Goal: Information Seeking & Learning: Understand process/instructions

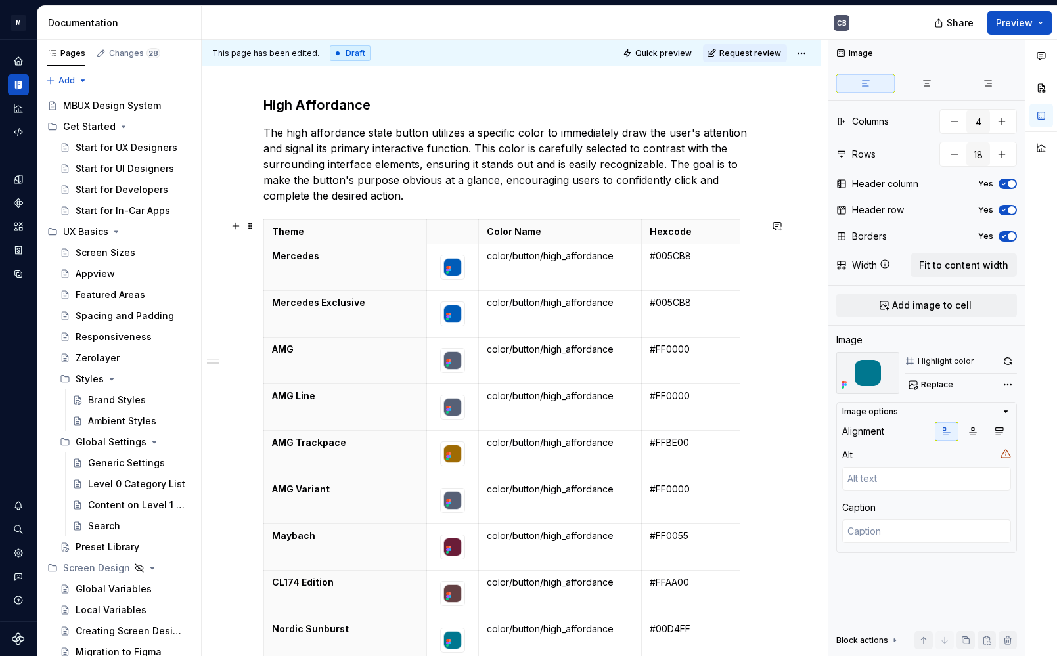
scroll to position [1113, 0]
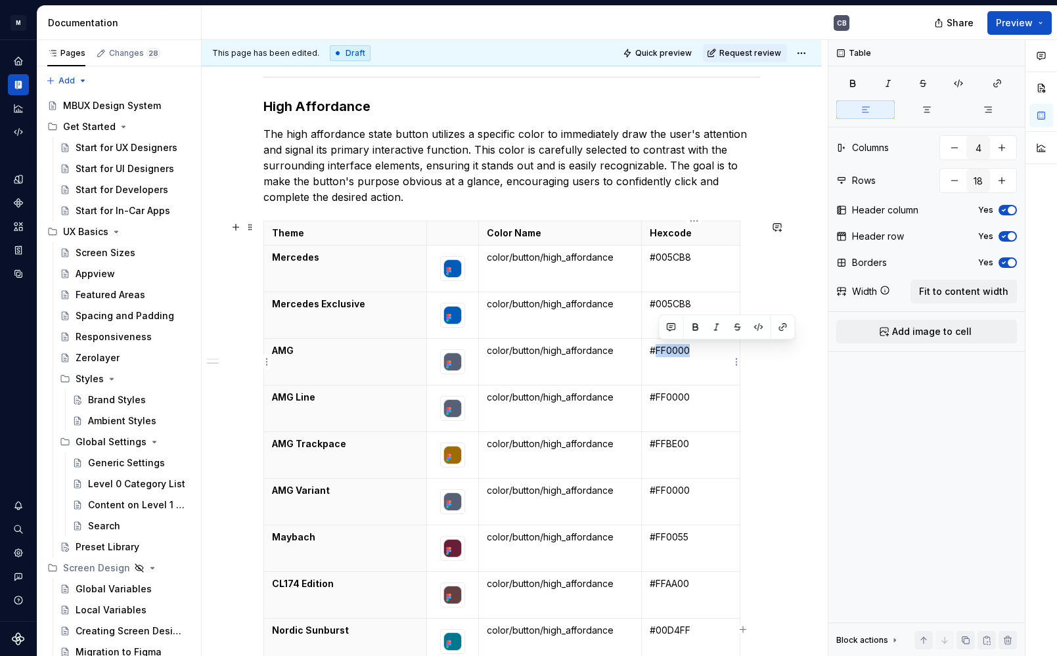
drag, startPoint x: 695, startPoint y: 350, endPoint x: 659, endPoint y: 348, distance: 36.2
click at [659, 348] on p "#FF0000" at bounding box center [690, 350] width 81 height 13
click at [691, 401] on p "#FF0000" at bounding box center [690, 397] width 81 height 13
drag, startPoint x: 699, startPoint y: 402, endPoint x: 657, endPoint y: 399, distance: 41.5
click at [657, 399] on p "#FF0000" at bounding box center [690, 397] width 81 height 13
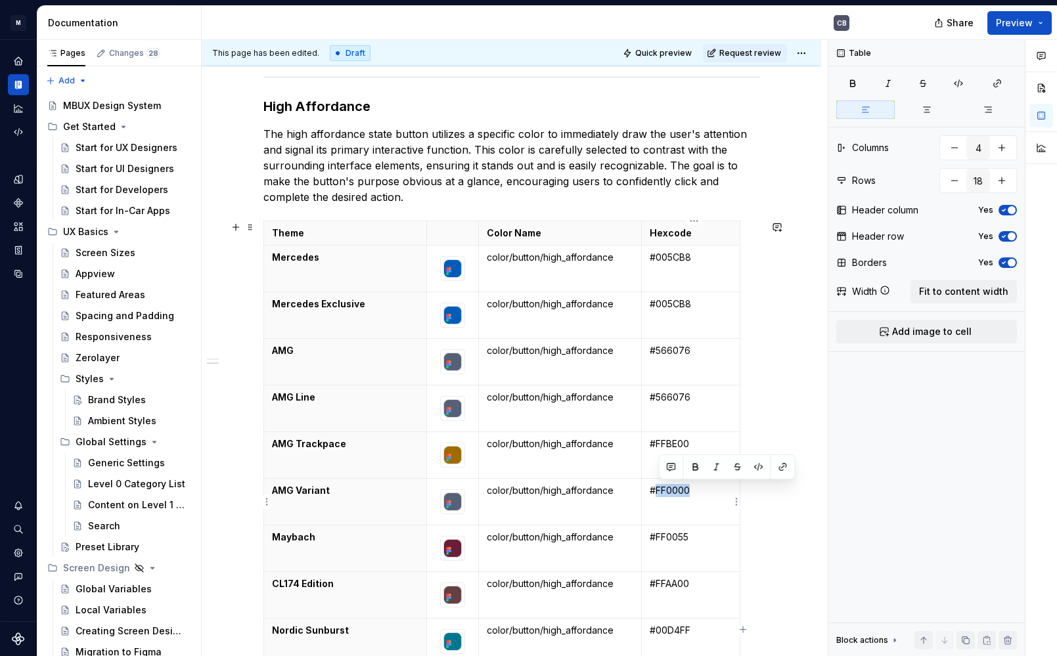
drag, startPoint x: 700, startPoint y: 491, endPoint x: 660, endPoint y: 491, distance: 40.1
click at [660, 491] on p "#FF0000" at bounding box center [690, 490] width 81 height 13
drag, startPoint x: 694, startPoint y: 445, endPoint x: 659, endPoint y: 443, distance: 34.2
click at [659, 443] on p "#FFBE00" at bounding box center [690, 443] width 81 height 13
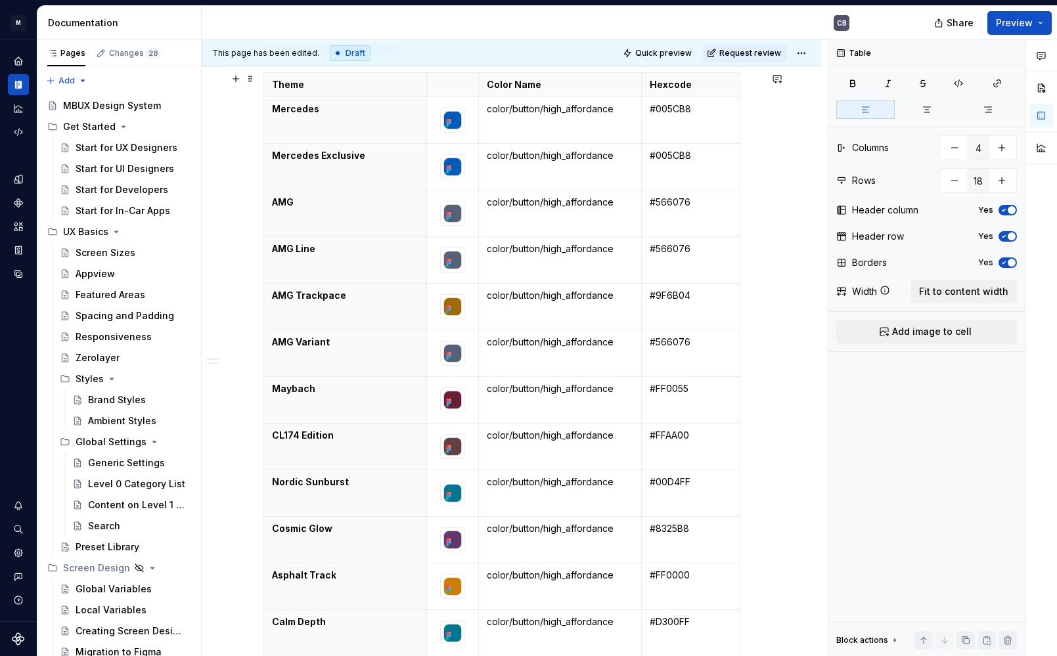
scroll to position [1264, 0]
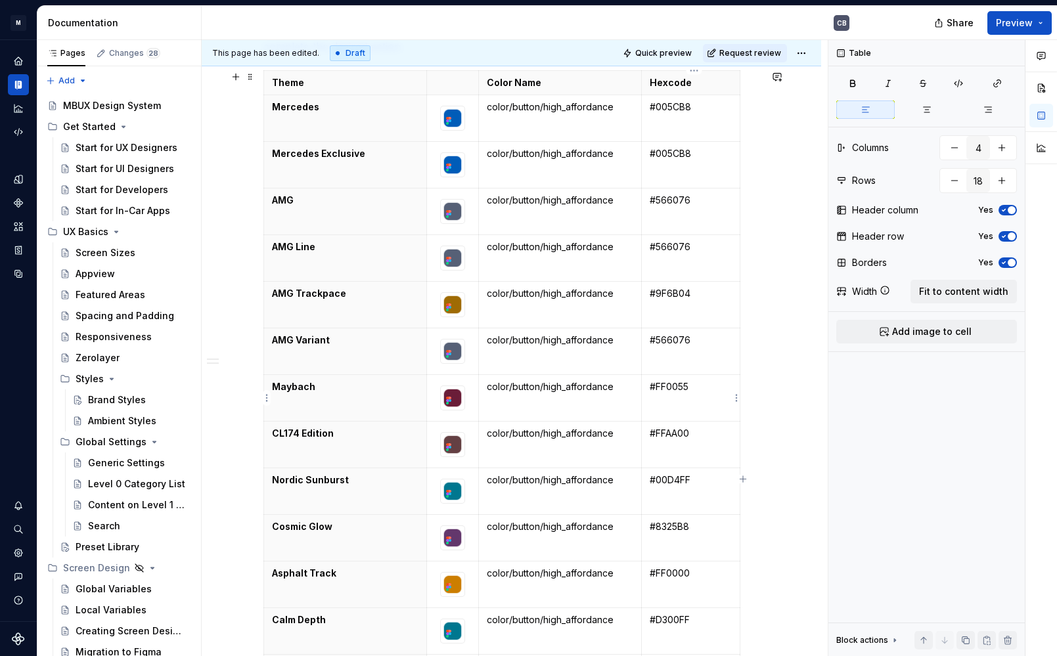
click at [682, 388] on p "#FF0055" at bounding box center [690, 386] width 81 height 13
drag, startPoint x: 694, startPoint y: 389, endPoint x: 659, endPoint y: 386, distance: 34.3
click at [659, 386] on p "#FF0055" at bounding box center [690, 386] width 81 height 13
click at [676, 433] on p "#FFAA00" at bounding box center [690, 433] width 81 height 13
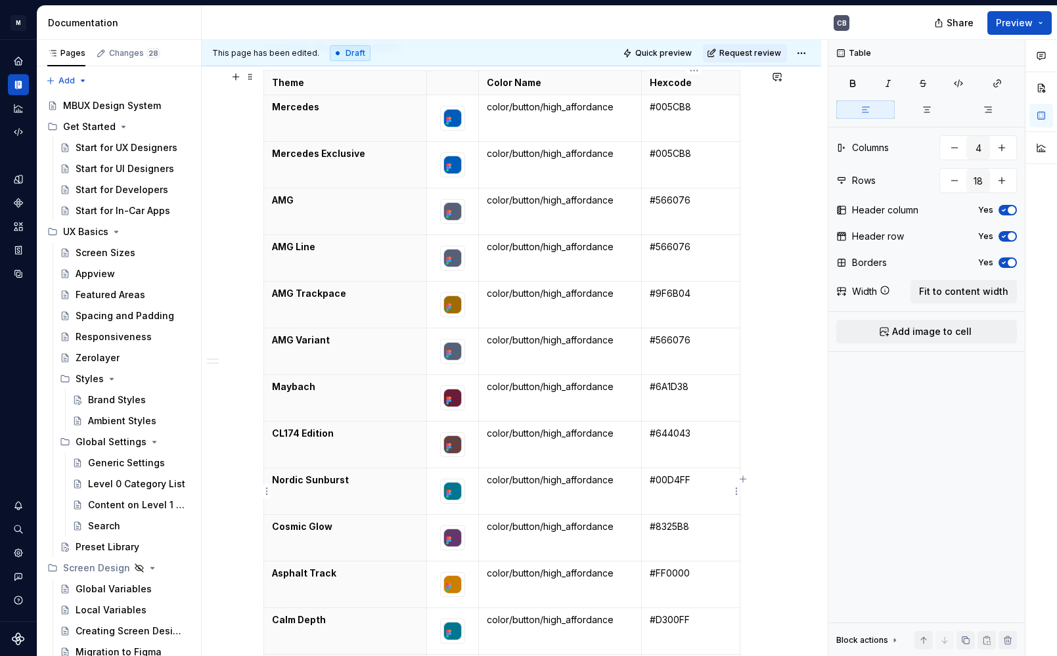
click at [673, 483] on p "#00D4FF" at bounding box center [690, 480] width 81 height 13
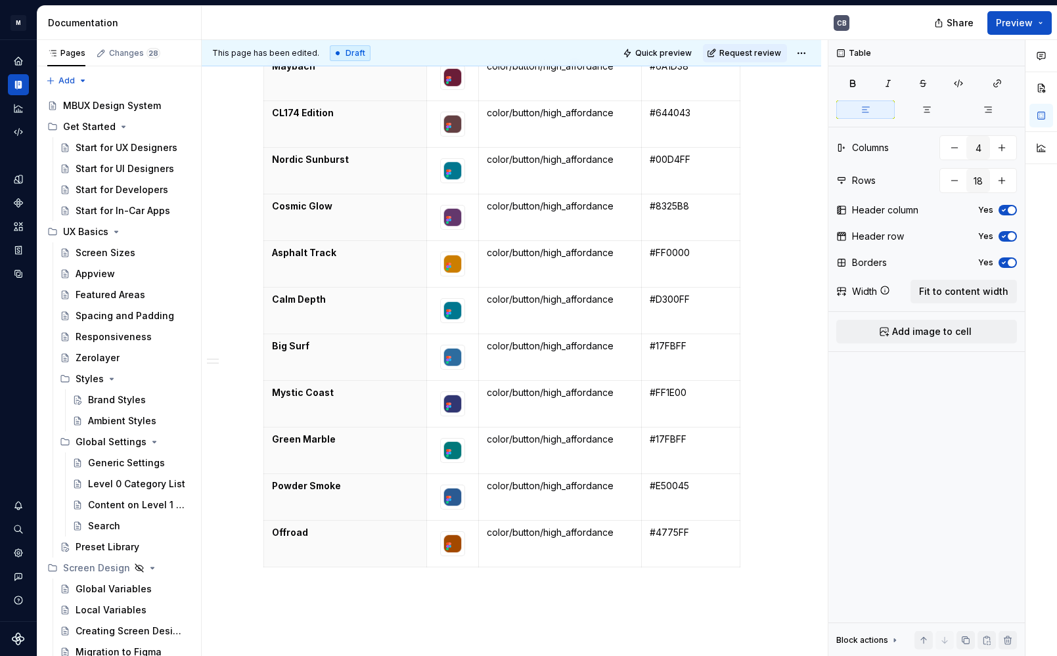
scroll to position [1583, 0]
click at [671, 161] on p "#00D4FF" at bounding box center [690, 160] width 81 height 13
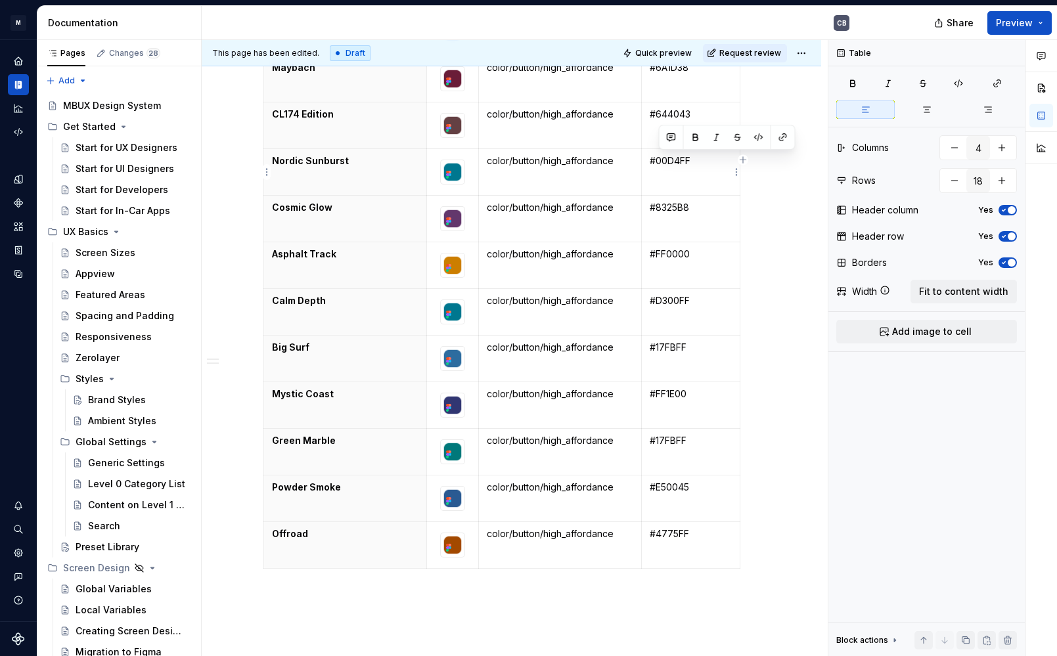
click at [671, 161] on p "#00D4FF" at bounding box center [690, 160] width 81 height 13
click at [668, 212] on p "#8325B8" at bounding box center [690, 207] width 81 height 13
click at [669, 208] on p "#8325B8" at bounding box center [690, 207] width 81 height 13
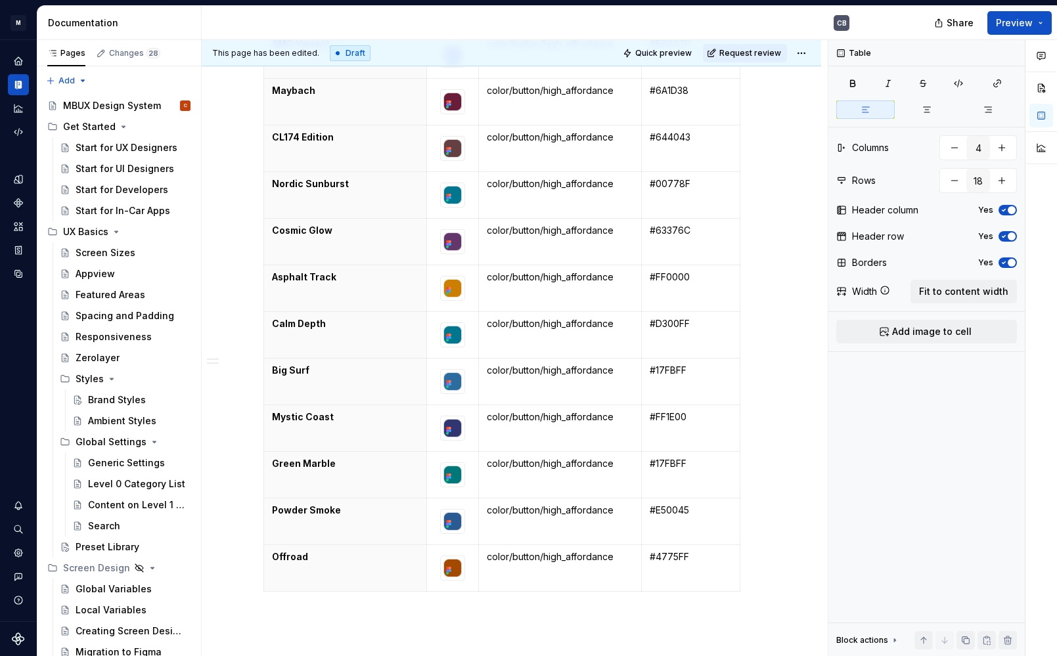
scroll to position [1556, 0]
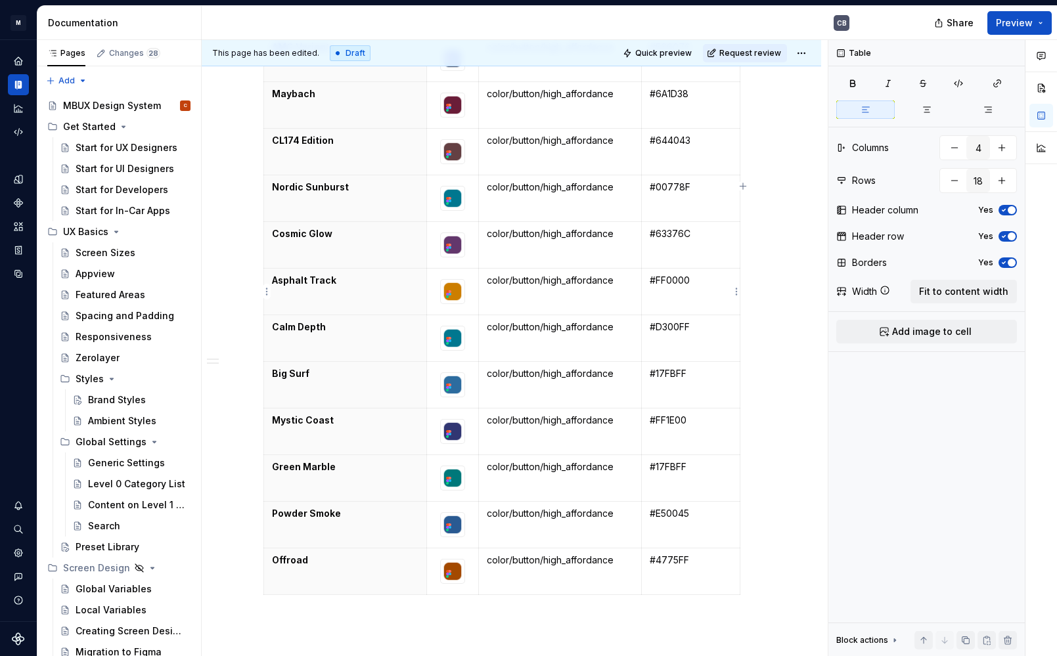
click at [678, 287] on p "#FF0000" at bounding box center [690, 280] width 81 height 13
click at [682, 282] on p "#FF0000" at bounding box center [690, 280] width 81 height 13
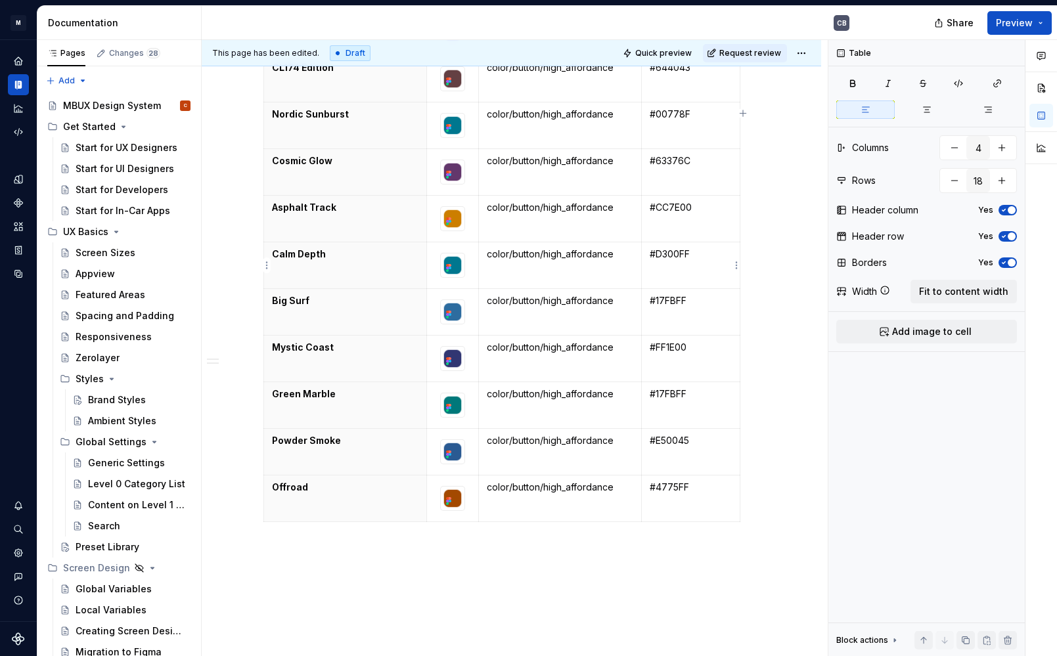
click at [687, 252] on p "#D300FF" at bounding box center [690, 254] width 81 height 13
click at [670, 260] on p "#D300FF" at bounding box center [690, 254] width 81 height 13
click at [674, 255] on p "#D300FF" at bounding box center [690, 254] width 81 height 13
click at [674, 301] on p "#17FBFF" at bounding box center [690, 300] width 81 height 13
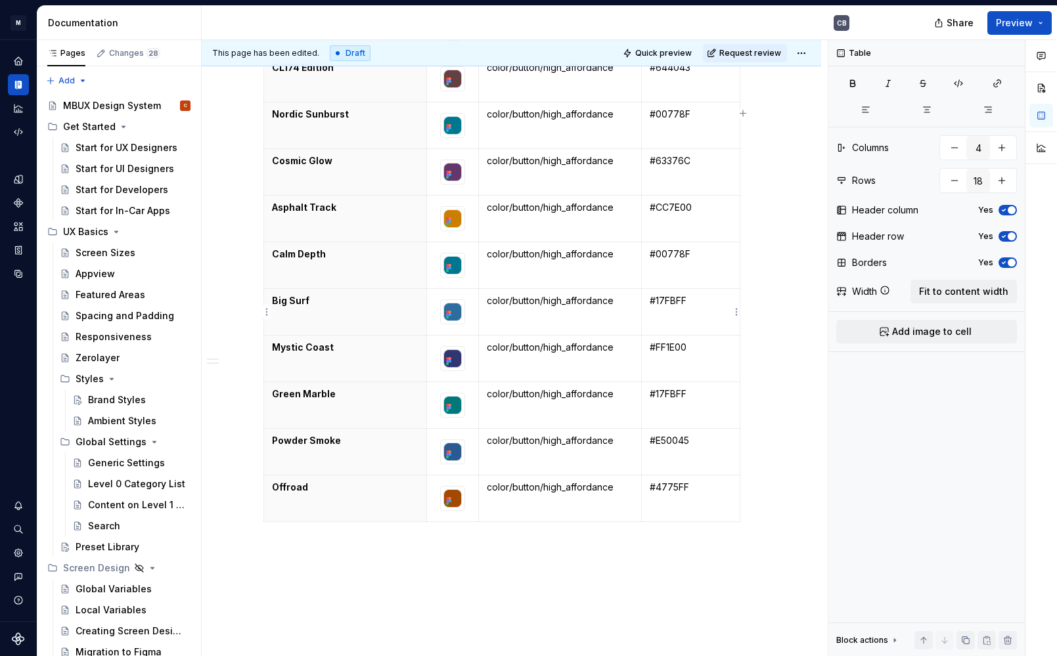
click at [673, 302] on p "#17FBFF" at bounding box center [690, 300] width 81 height 13
click at [672, 353] on p "#FF1E00" at bounding box center [690, 347] width 81 height 13
click at [671, 347] on p "#FF1E00" at bounding box center [690, 347] width 81 height 13
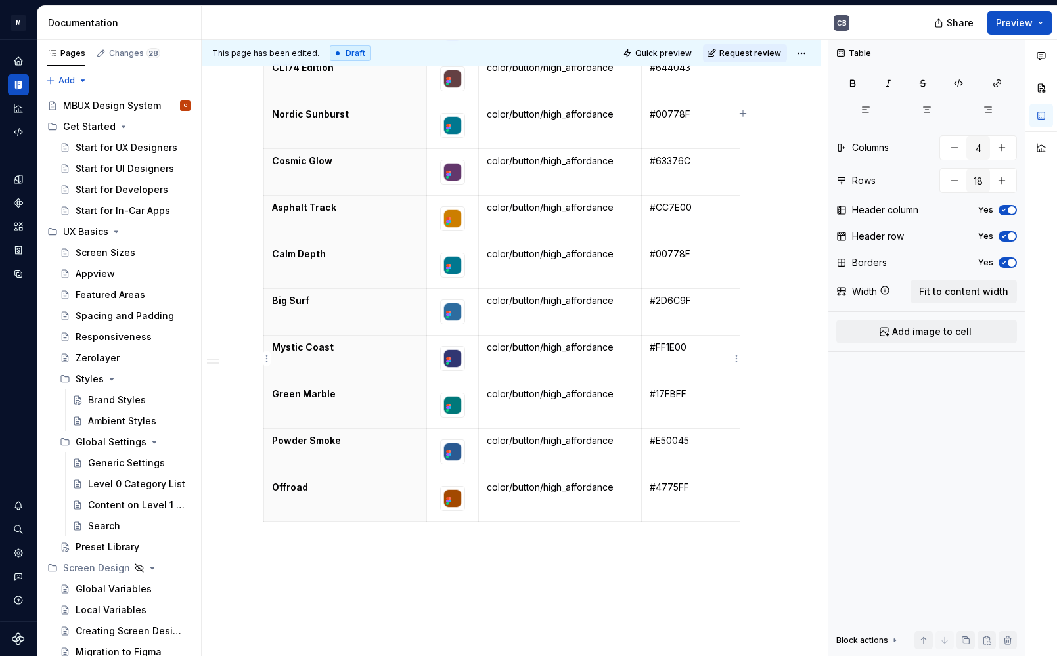
click at [671, 347] on p "#FF1E00" at bounding box center [690, 347] width 81 height 13
click at [680, 395] on p "#17FBFF" at bounding box center [690, 393] width 81 height 13
click at [690, 443] on p "#E50045" at bounding box center [690, 440] width 81 height 13
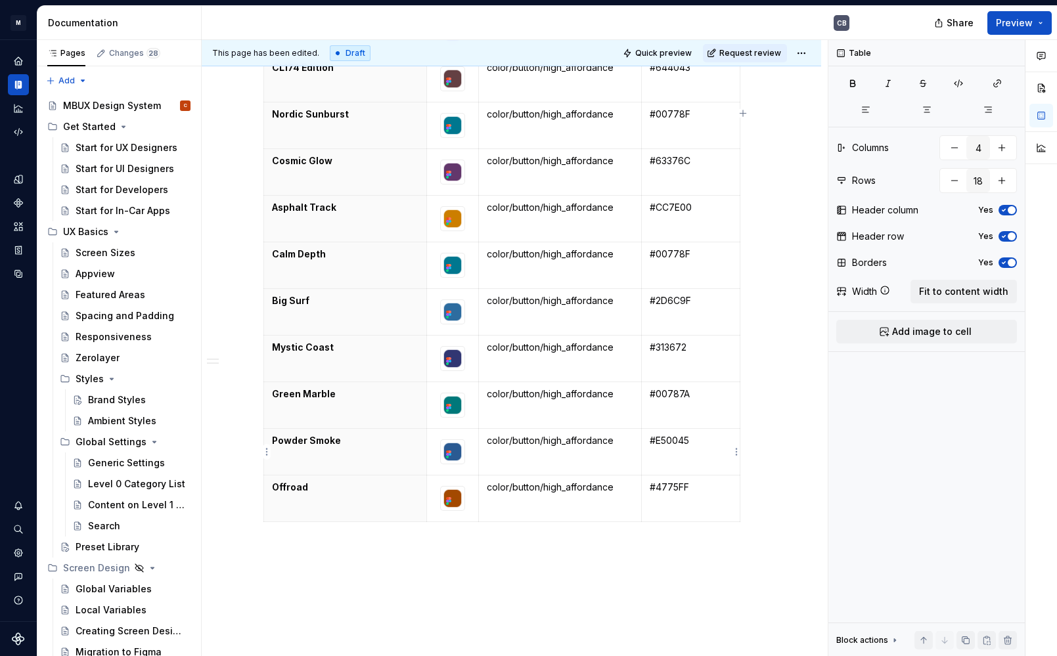
click at [672, 445] on p "#E50045" at bounding box center [690, 440] width 81 height 13
click at [697, 502] on td "#4775FF" at bounding box center [691, 498] width 98 height 47
click at [685, 495] on td "#4775FF" at bounding box center [691, 498] width 98 height 47
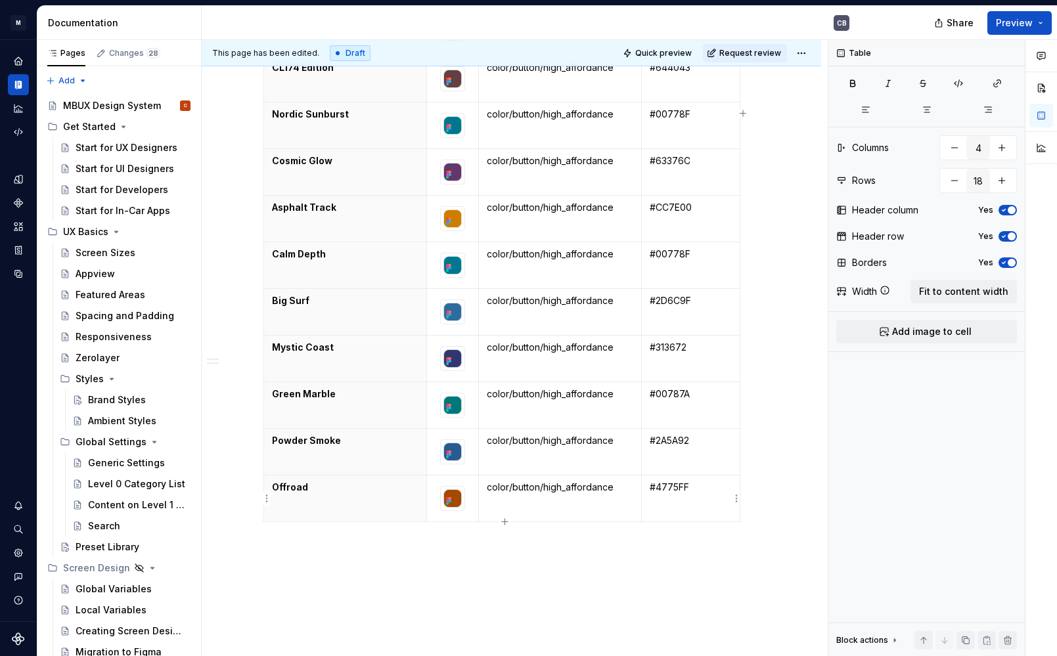
click at [685, 495] on td "#4775FF" at bounding box center [691, 498] width 98 height 47
click at [679, 490] on p "#4775FF" at bounding box center [690, 487] width 81 height 13
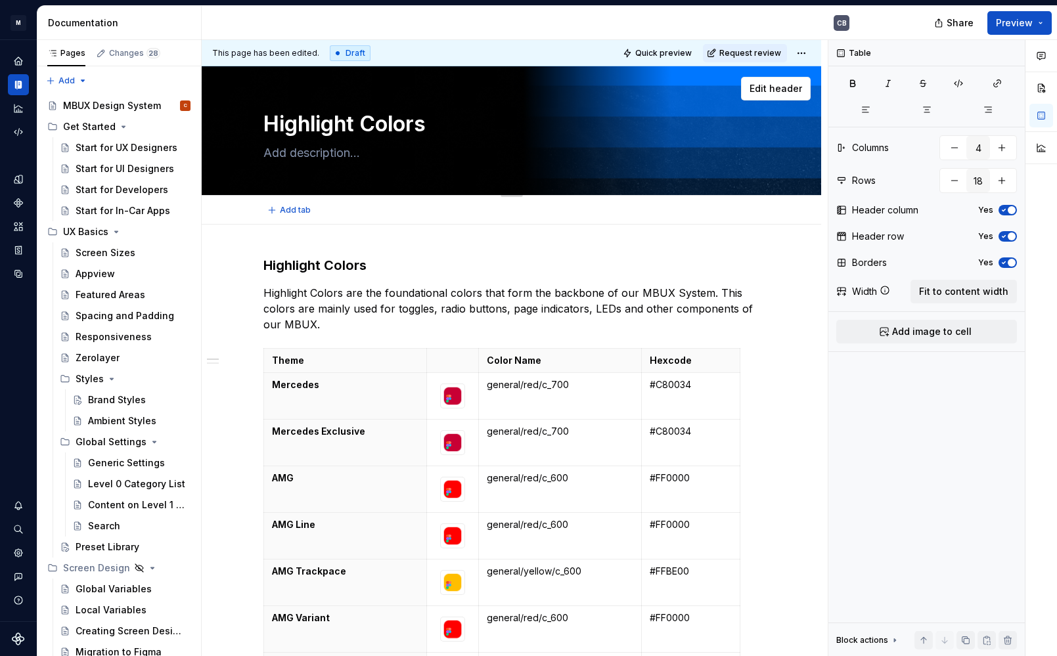
scroll to position [0, 0]
click at [677, 53] on span "Quick preview" at bounding box center [663, 53] width 56 height 11
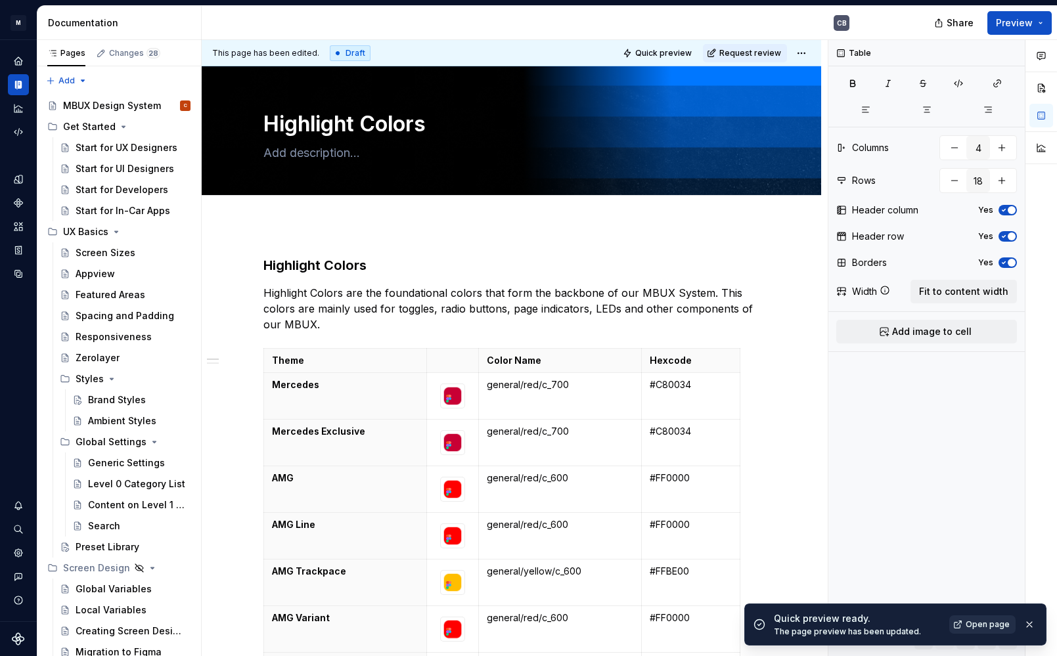
click at [984, 629] on span "Open page" at bounding box center [987, 624] width 44 height 11
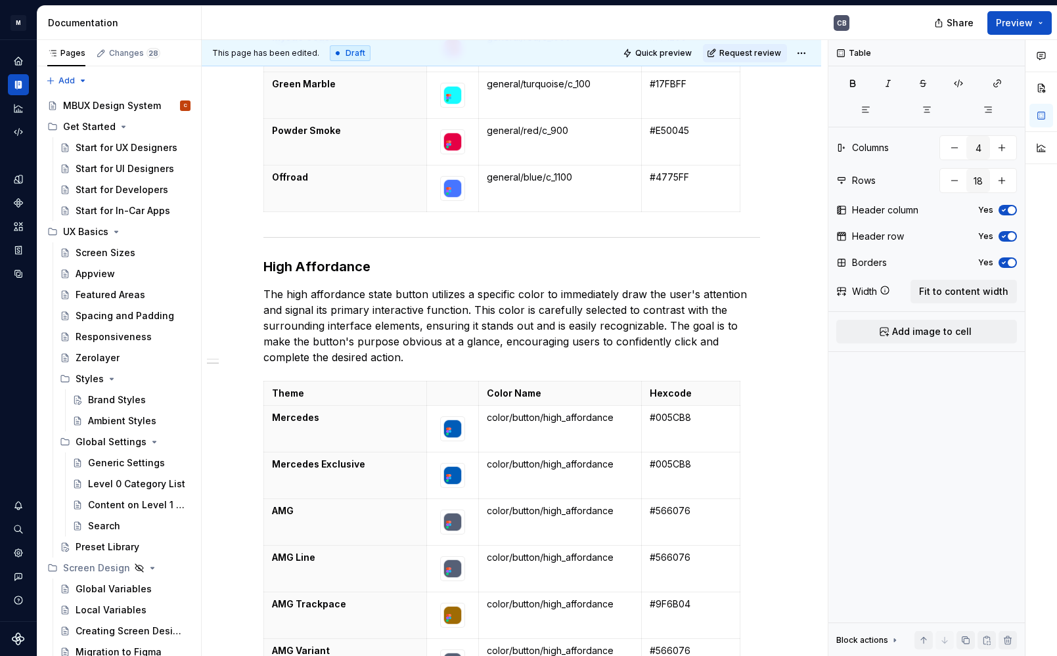
scroll to position [937, 0]
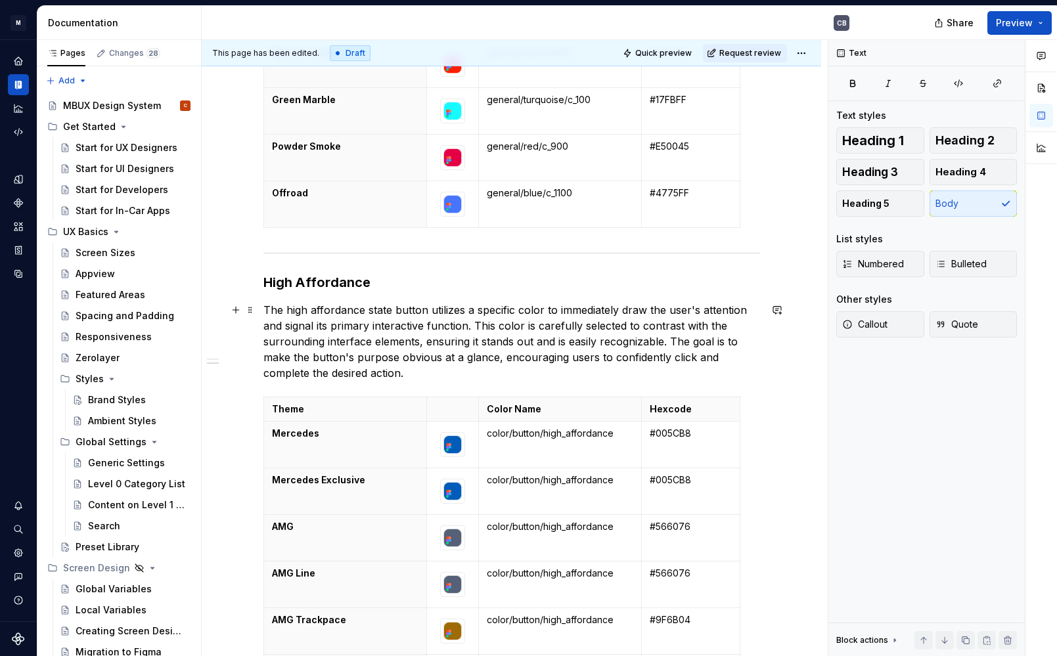
click at [405, 380] on p "The high affordance state button utilizes a specific color to immediately draw …" at bounding box center [511, 341] width 497 height 79
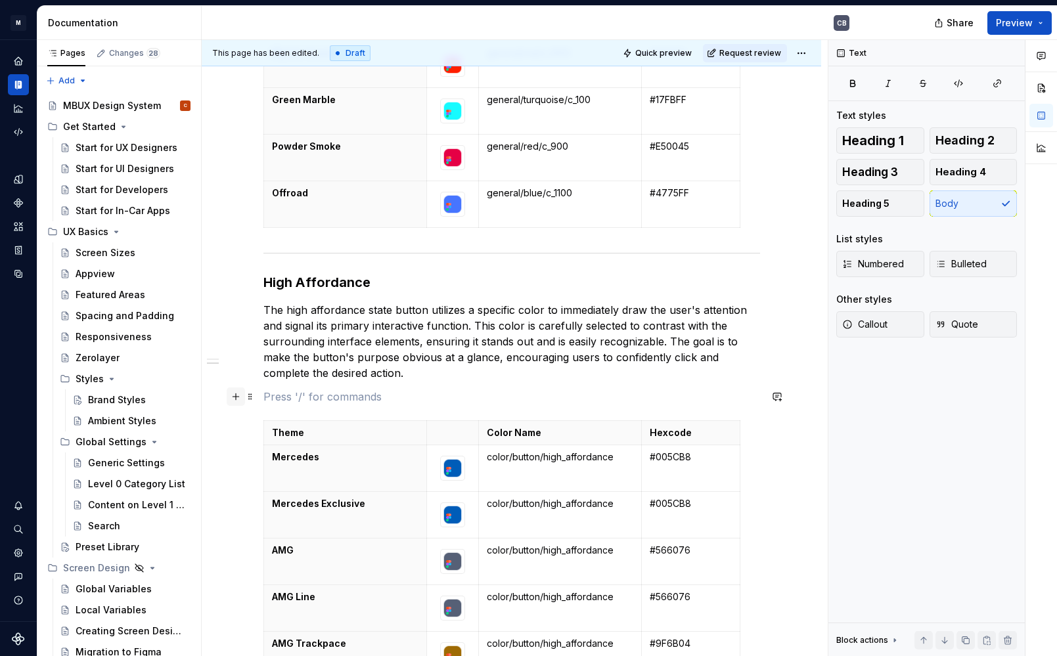
click at [245, 398] on button "button" at bounding box center [236, 396] width 18 height 18
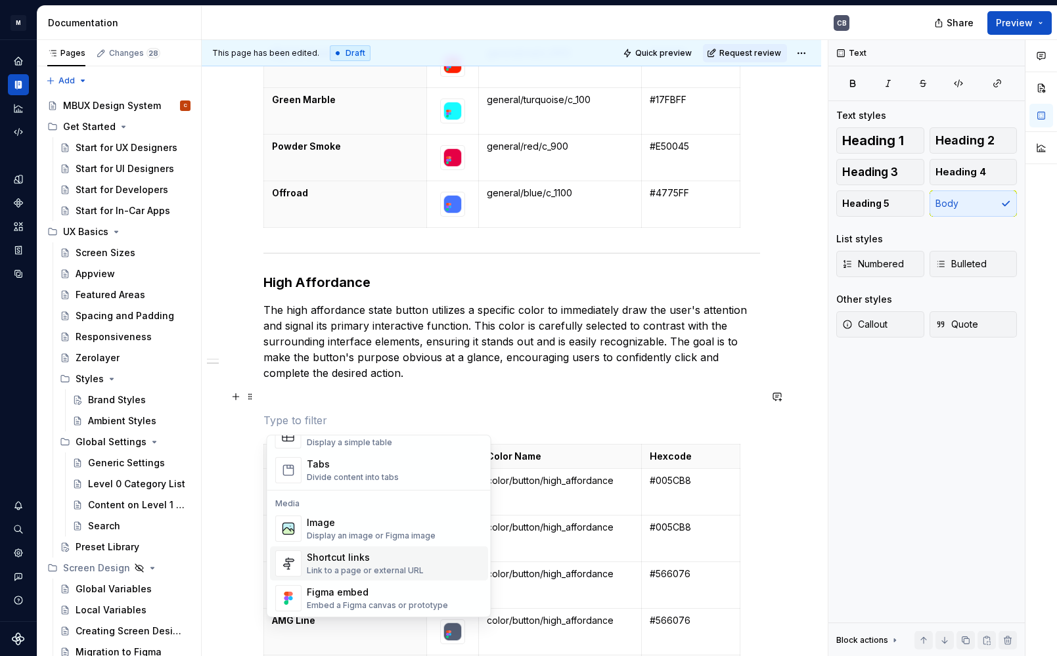
scroll to position [523, 0]
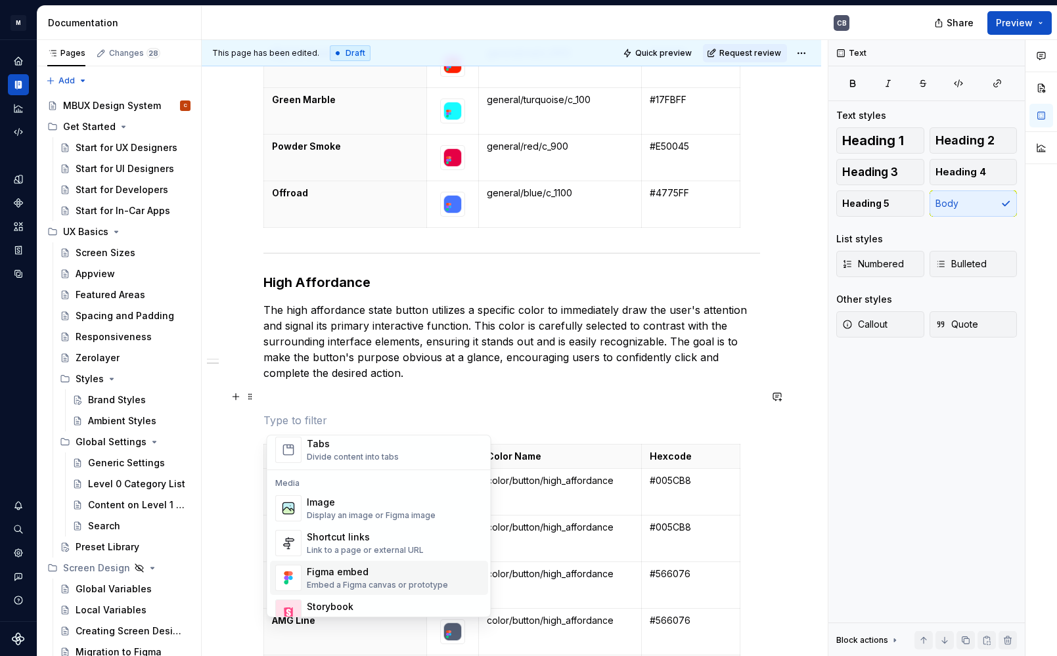
click at [351, 573] on div "Figma embed" at bounding box center [377, 571] width 141 height 13
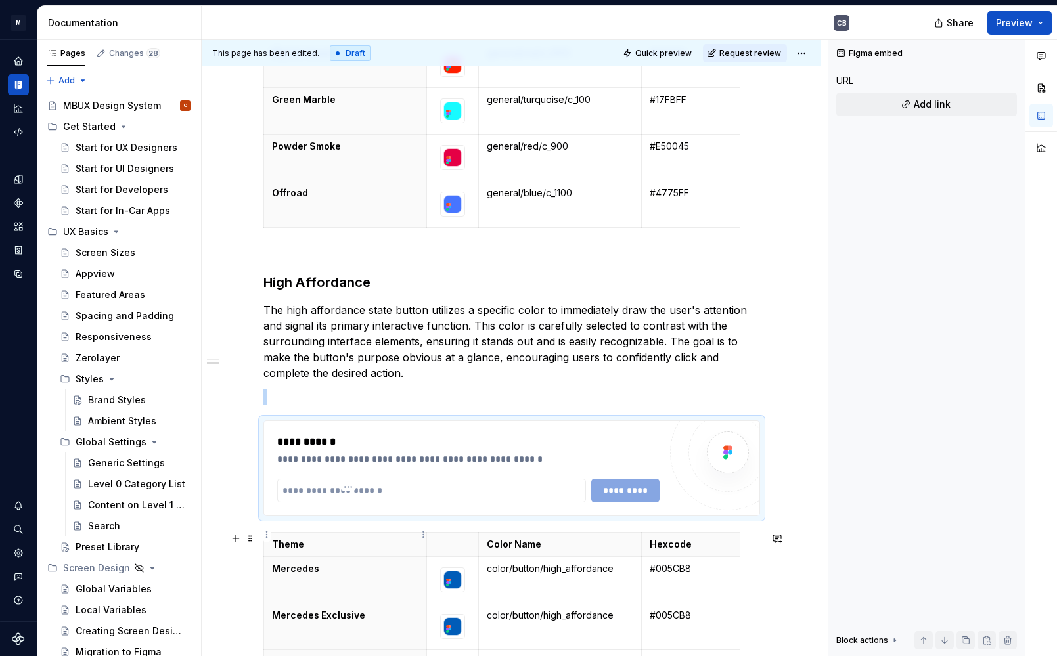
type textarea "*"
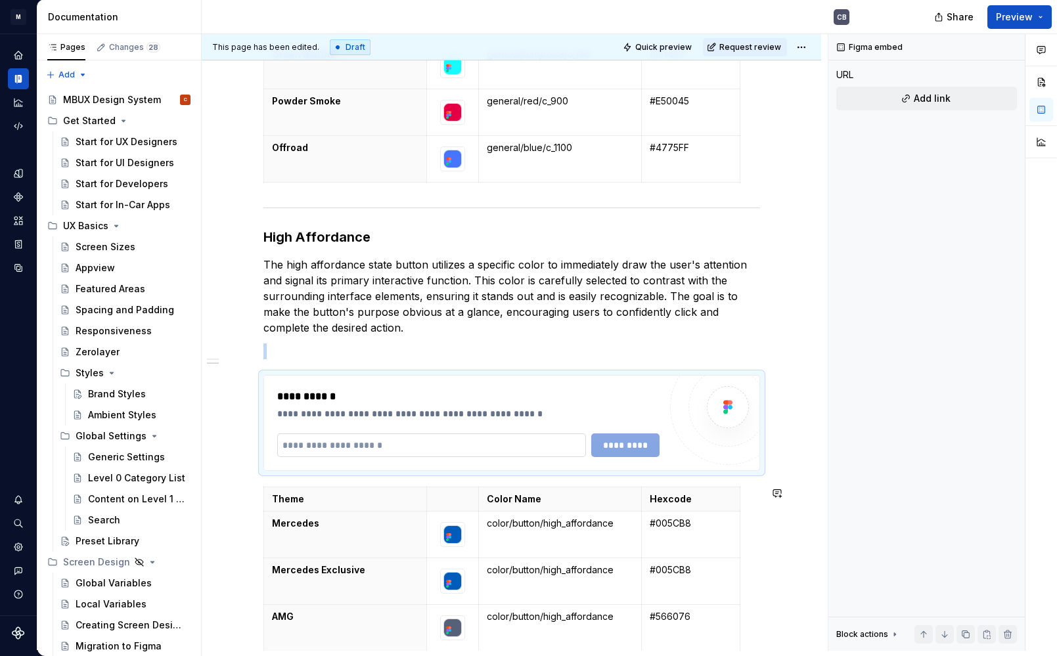
click at [416, 451] on input "text" at bounding box center [431, 445] width 309 height 24
click at [418, 448] on input "text" at bounding box center [431, 445] width 309 height 24
paste input "**********"
type input "**********"
click at [608, 443] on span "*********" at bounding box center [625, 445] width 51 height 13
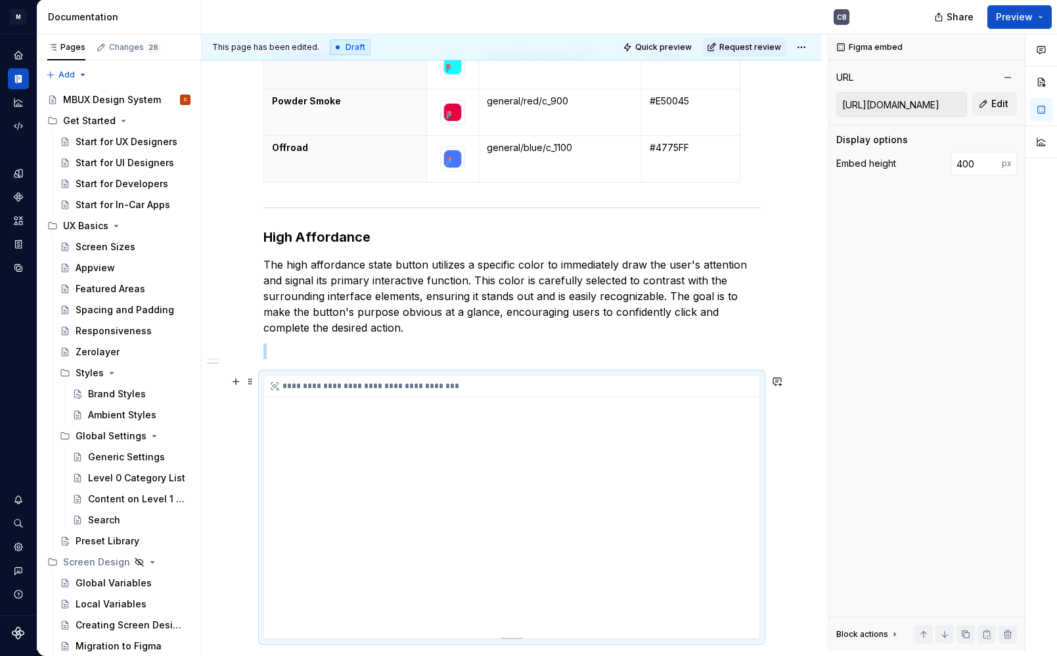
scroll to position [1040, 0]
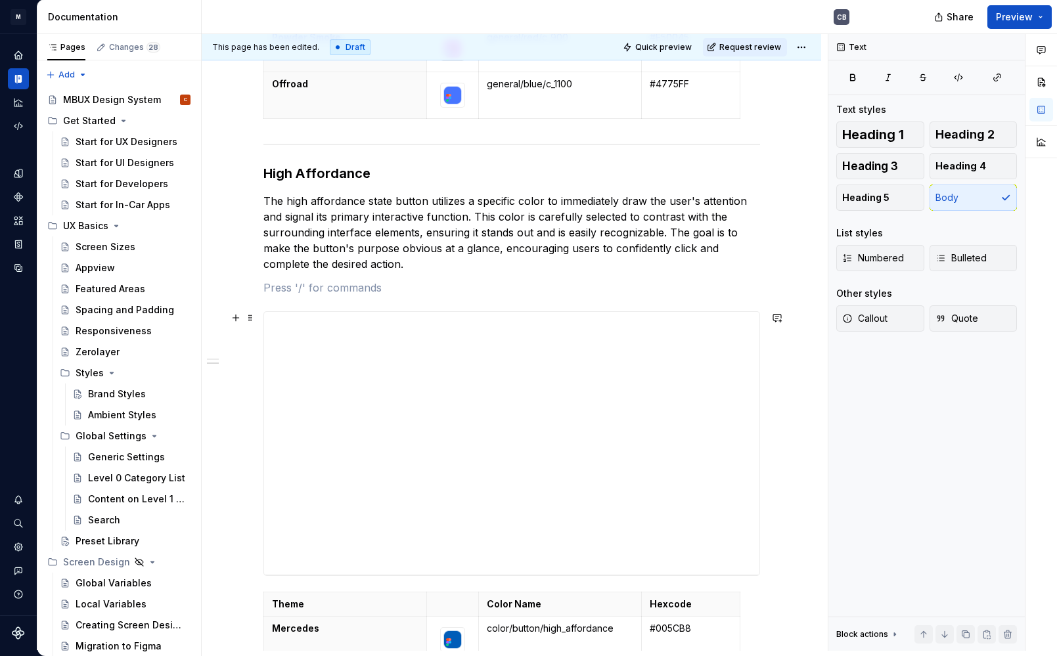
click at [780, 568] on div "**********" at bounding box center [511, 402] width 619 height 2449
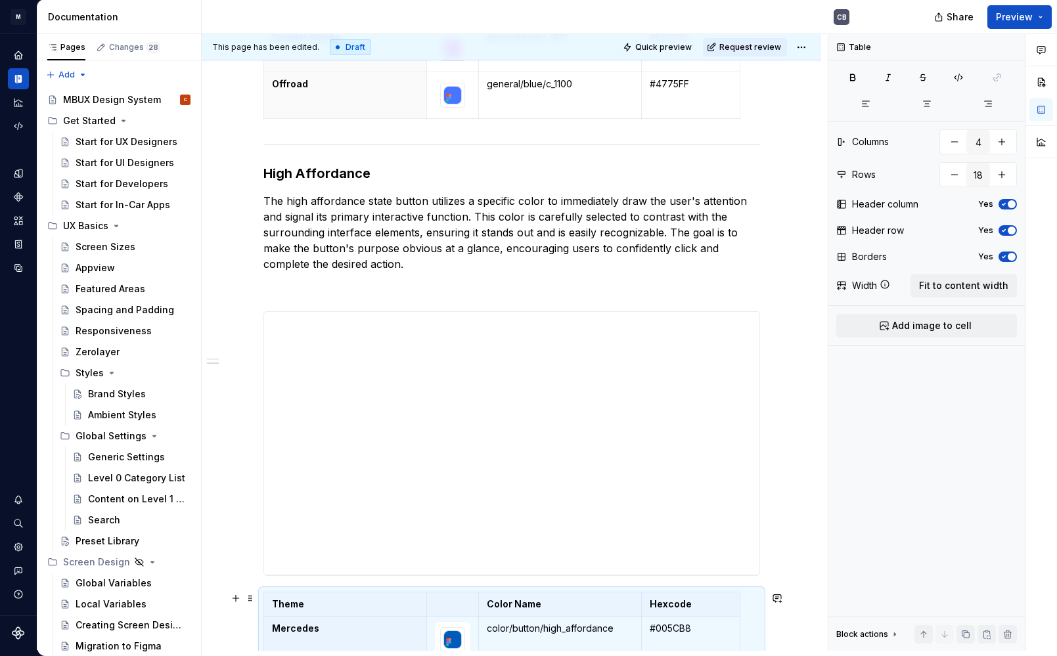
click at [764, 594] on div "**********" at bounding box center [511, 402] width 619 height 2449
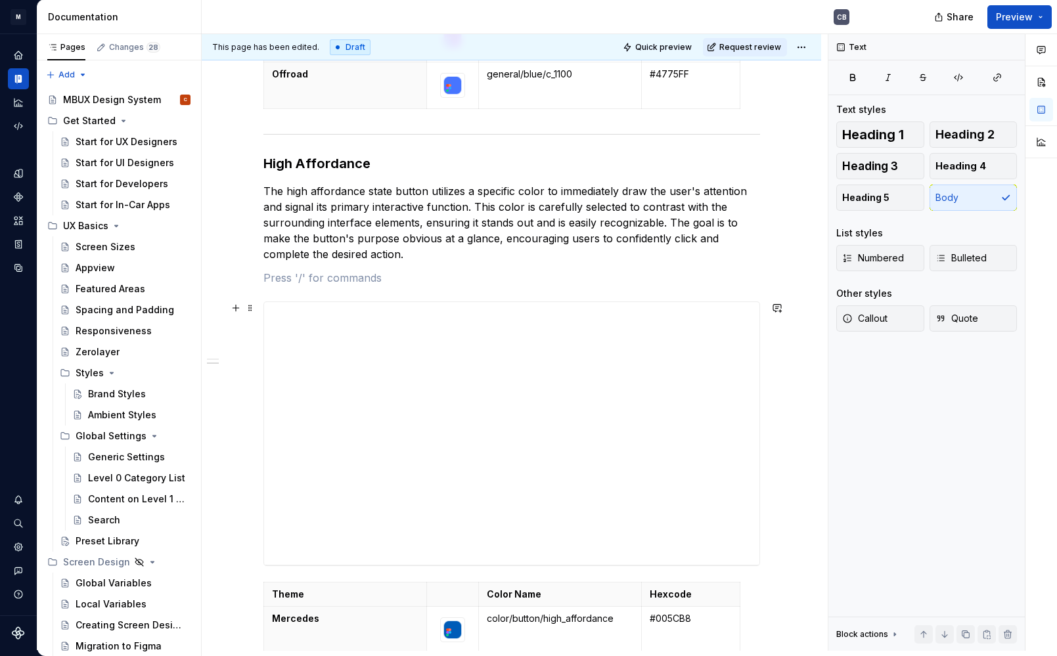
click at [774, 564] on div "**********" at bounding box center [511, 393] width 619 height 2449
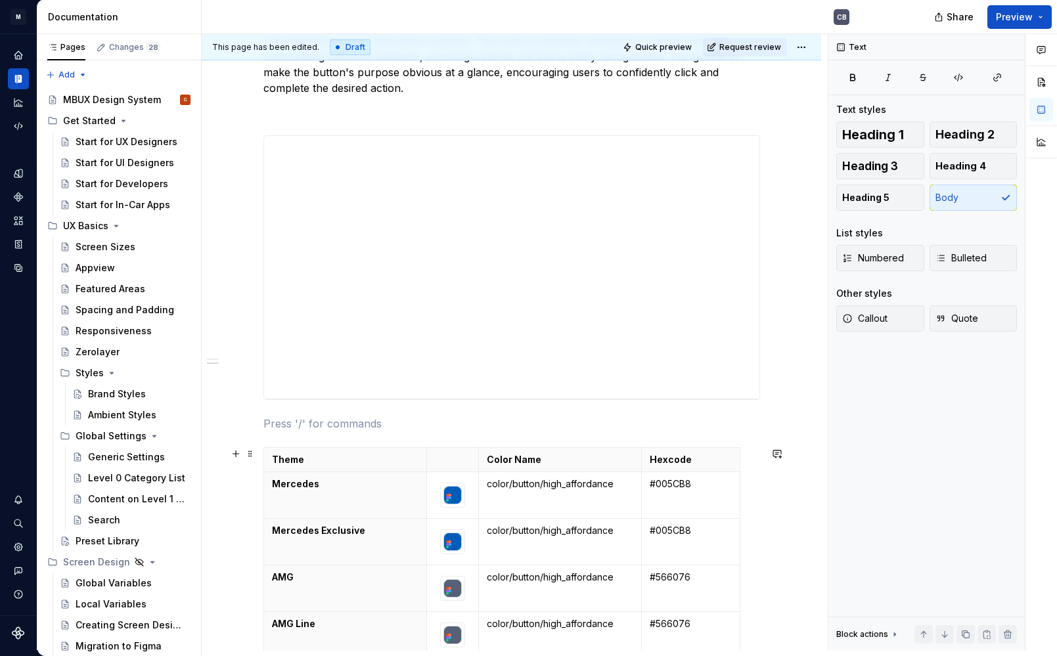
scroll to position [950, 0]
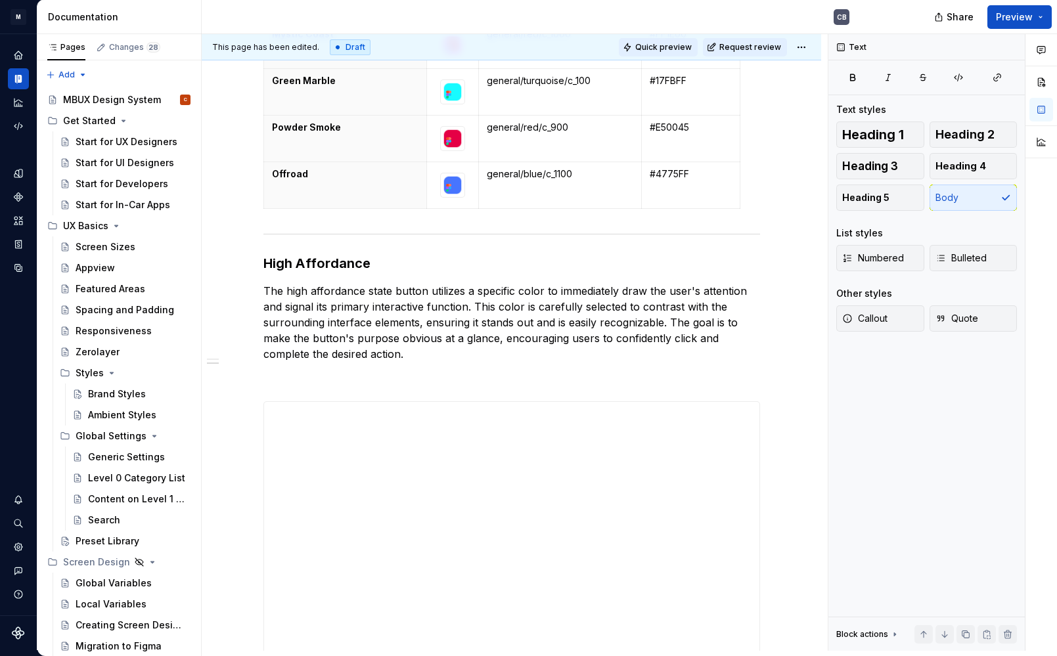
click at [692, 45] on span "Quick preview" at bounding box center [663, 47] width 56 height 11
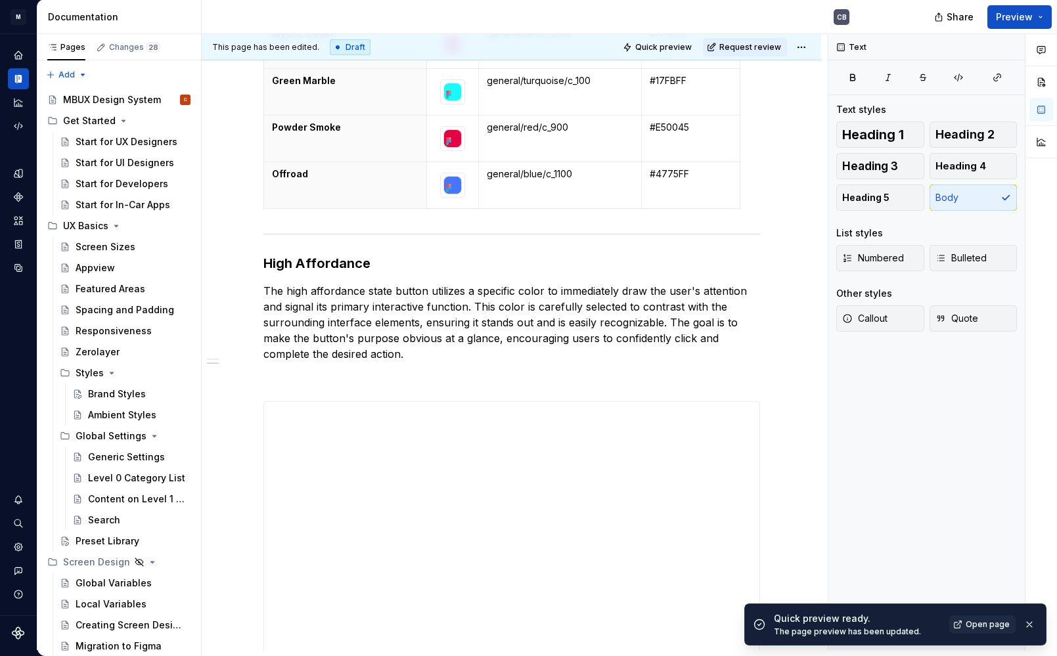
click at [976, 615] on div "Quick preview ready. The page preview has been updated. Open page" at bounding box center [906, 624] width 264 height 25
click at [980, 629] on span "Open page" at bounding box center [987, 624] width 44 height 11
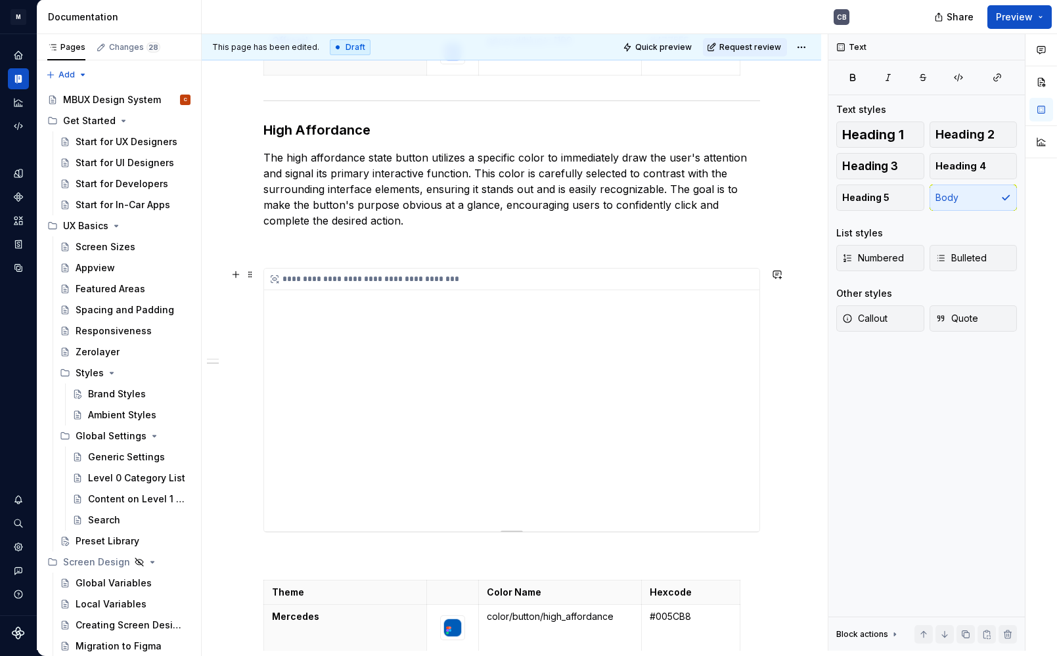
scroll to position [1103, 0]
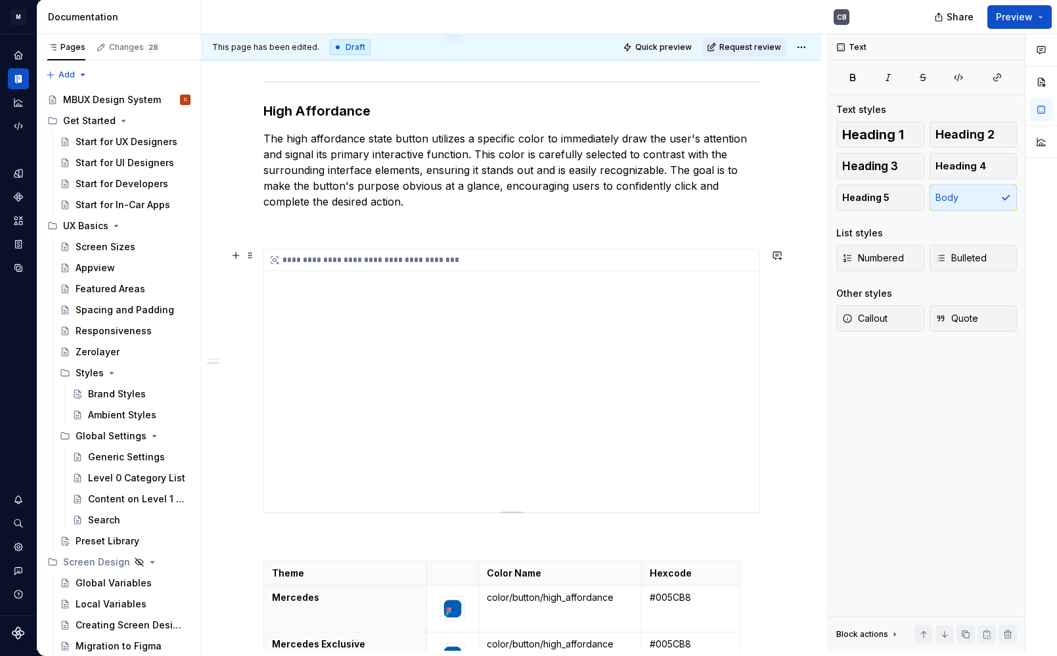
click at [336, 364] on div "**********" at bounding box center [511, 381] width 495 height 263
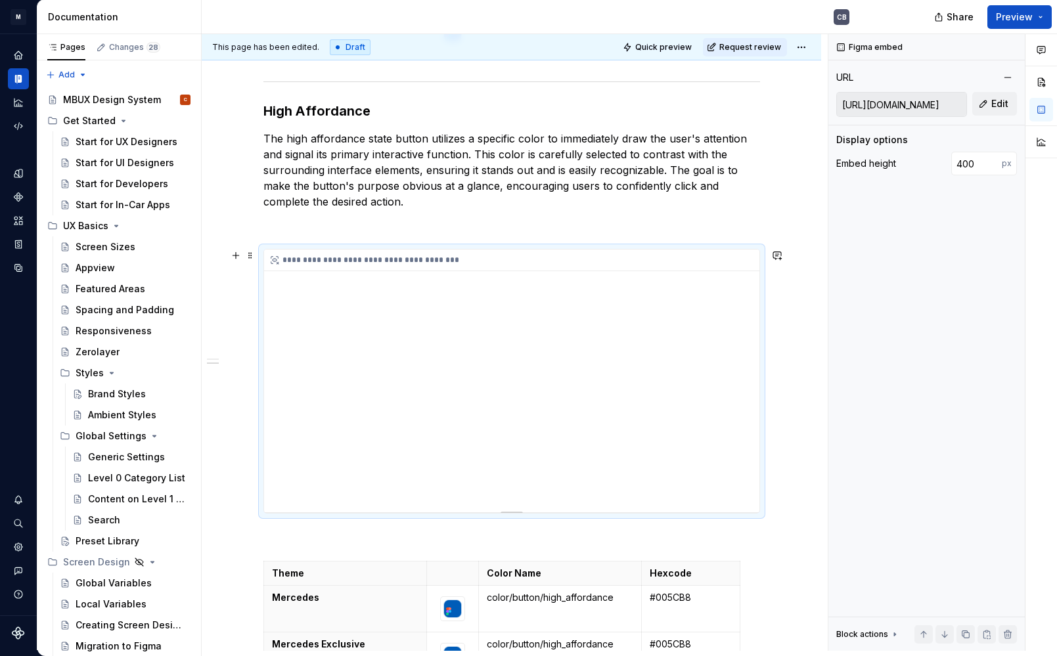
click at [606, 338] on div "**********" at bounding box center [511, 381] width 495 height 263
click at [295, 262] on div "**********" at bounding box center [511, 261] width 495 height 22
click at [280, 261] on icon at bounding box center [274, 260] width 11 height 11
click at [243, 261] on button "button" at bounding box center [236, 255] width 18 height 18
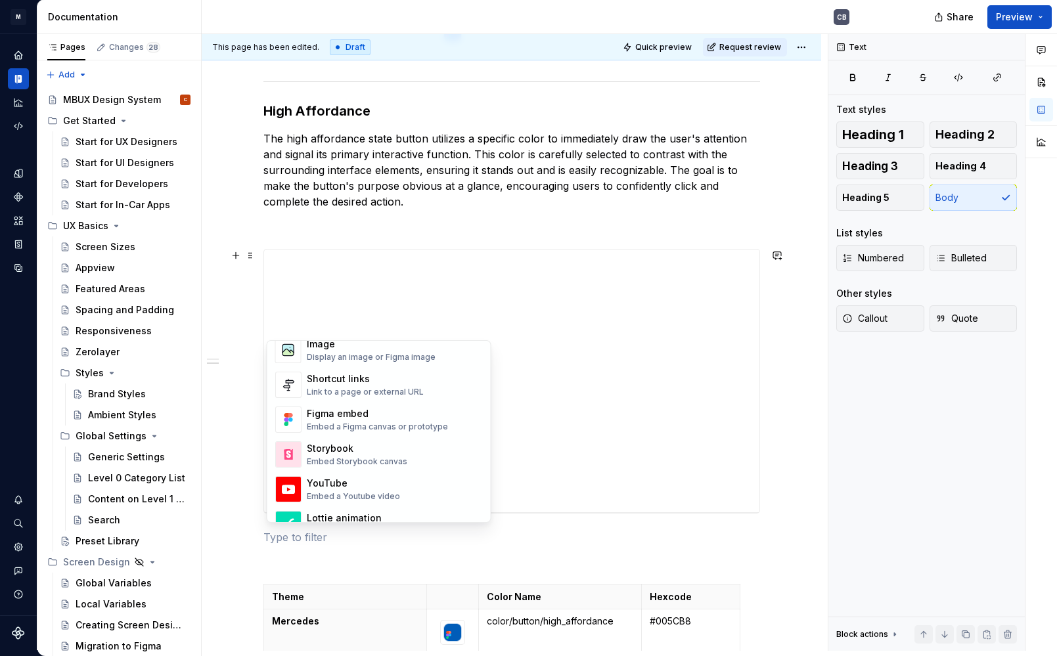
scroll to position [558, 0]
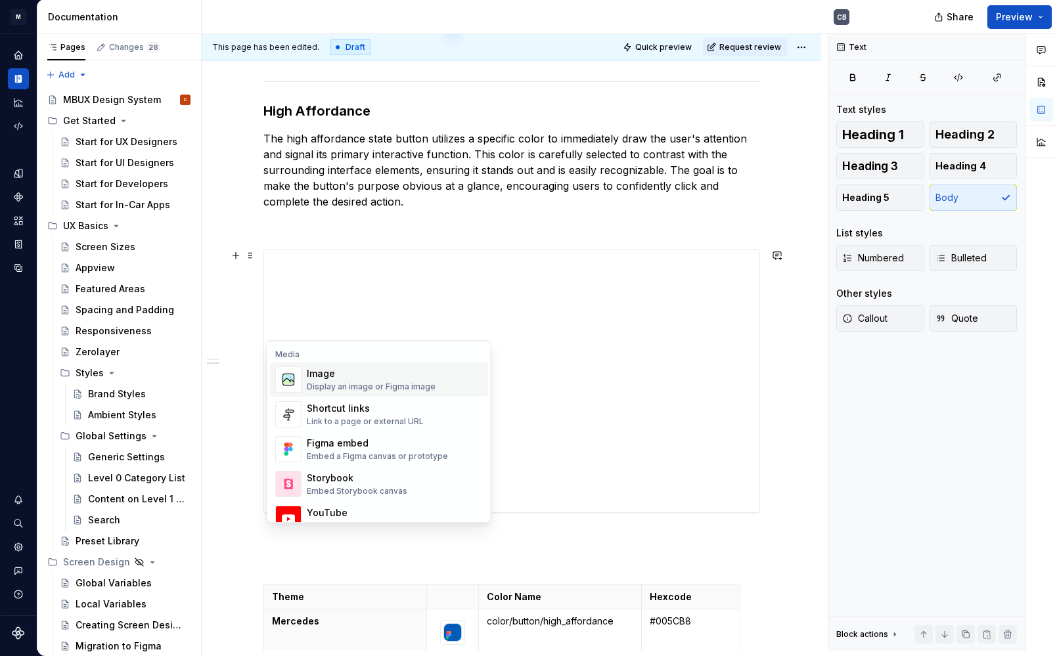
click at [344, 391] on div "Display an image or Figma image" at bounding box center [371, 387] width 129 height 11
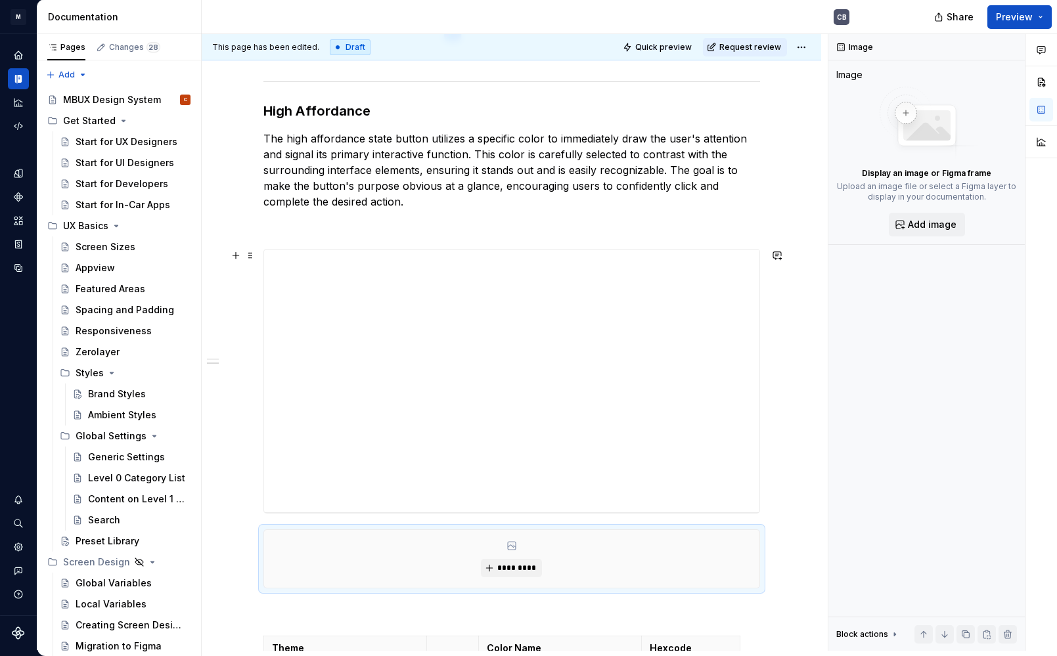
type textarea "*"
click at [521, 581] on div "*********" at bounding box center [511, 559] width 495 height 58
click at [522, 573] on button "*********" at bounding box center [511, 568] width 62 height 18
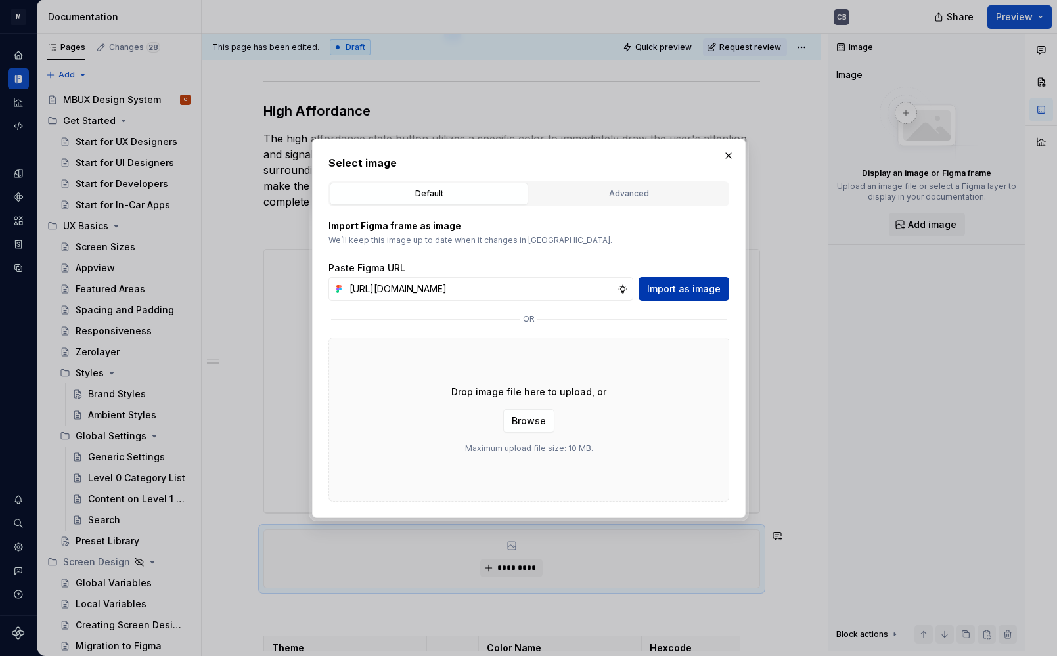
type input "[URL][DOMAIN_NAME]"
click at [669, 287] on span "Import as image" at bounding box center [684, 288] width 74 height 13
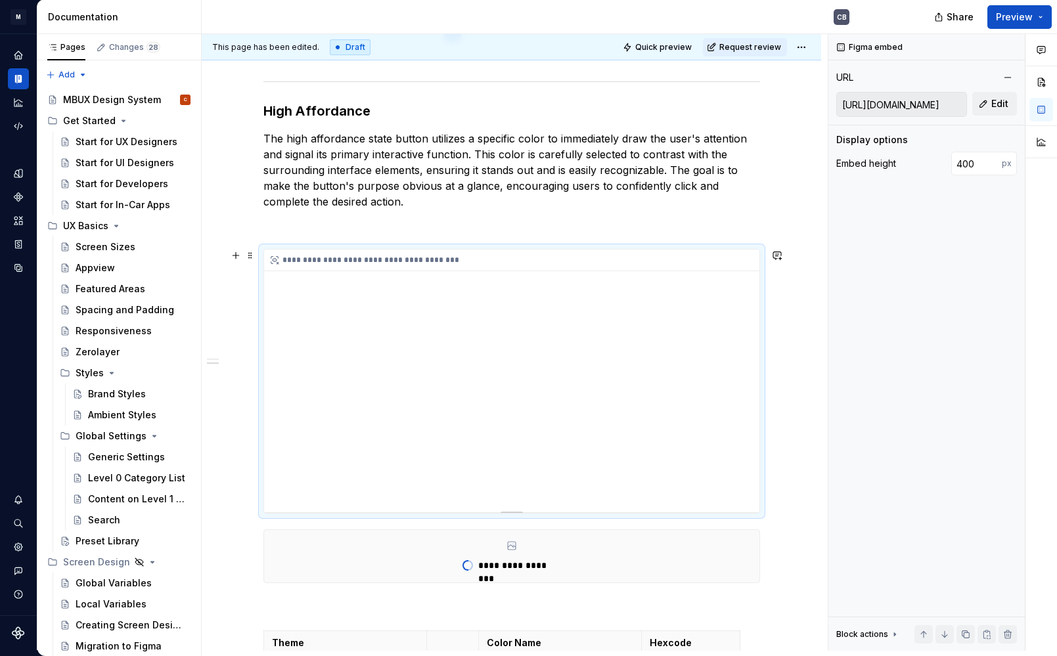
click at [569, 379] on div "**********" at bounding box center [511, 381] width 495 height 263
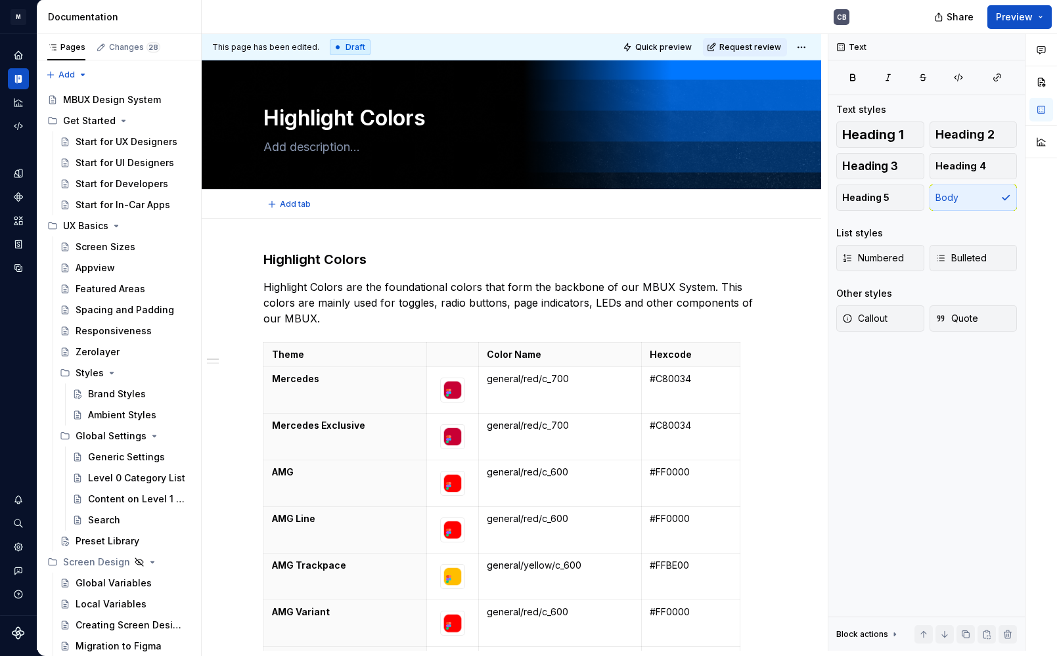
scroll to position [0, 0]
click at [756, 38] on button "Request review" at bounding box center [745, 47] width 84 height 18
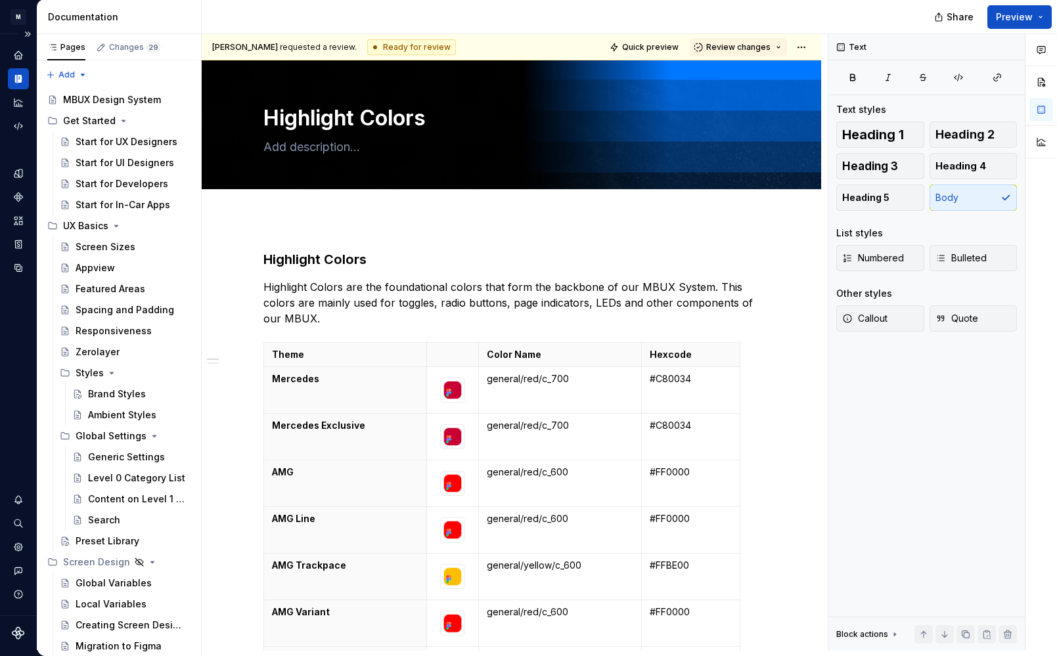
type textarea "*"
